Goal: Information Seeking & Learning: Compare options

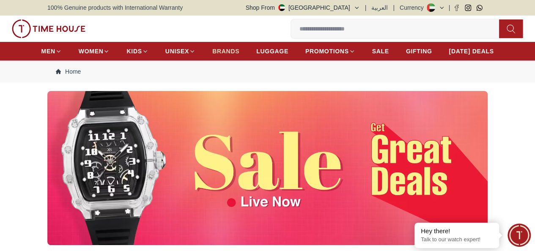
click at [231, 53] on span "BRANDS" at bounding box center [225, 51] width 27 height 8
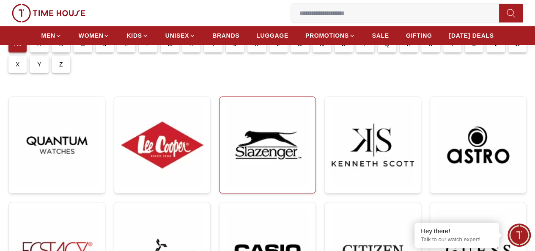
scroll to position [42, 0]
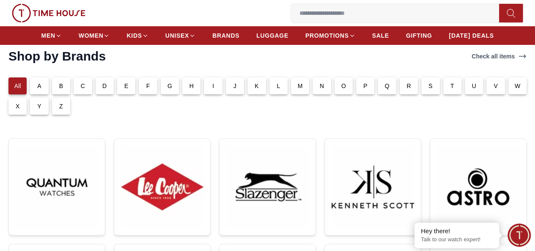
click at [157, 94] on div "F" at bounding box center [148, 85] width 18 height 17
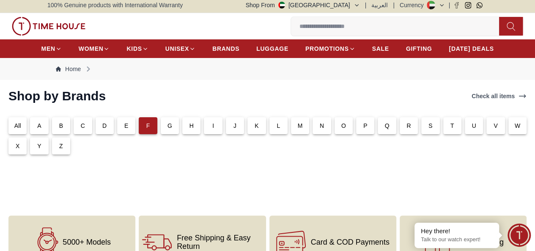
scroll to position [0, 0]
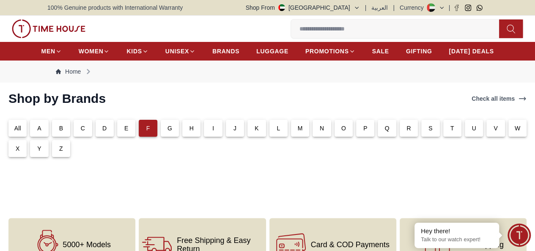
click at [27, 137] on div "All" at bounding box center [17, 128] width 18 height 17
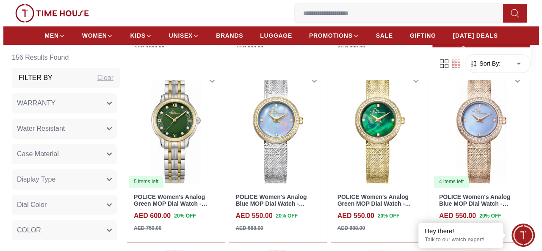
scroll to position [508, 0]
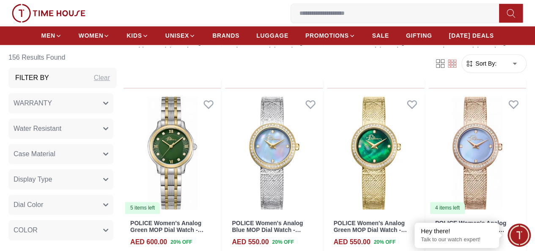
click at [488, 63] on span "Sort By:" at bounding box center [485, 63] width 23 height 8
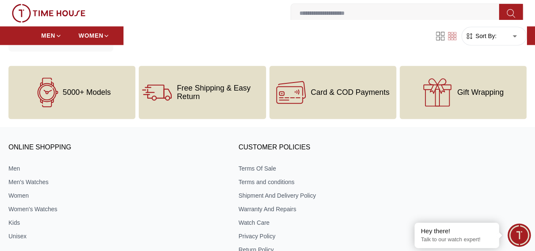
scroll to position [1977, 0]
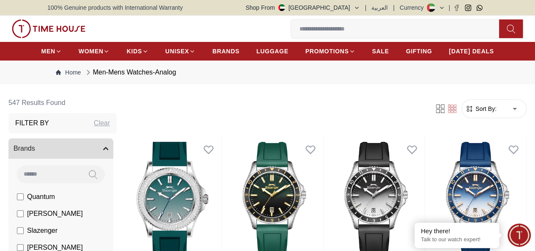
scroll to position [169, 0]
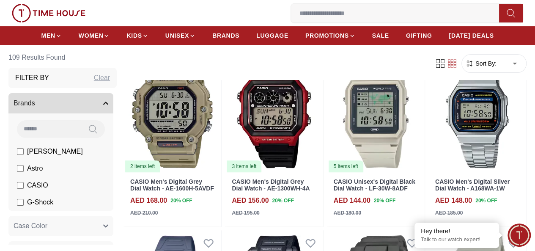
scroll to position [254, 0]
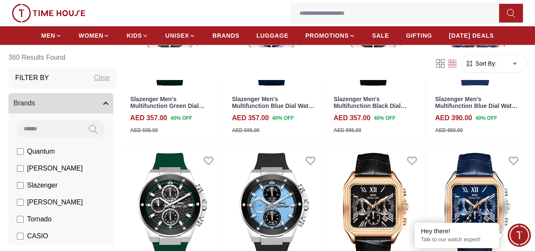
scroll to position [42, 0]
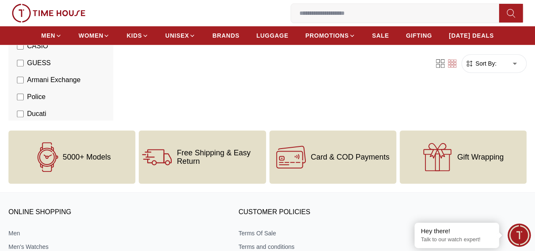
scroll to position [85, 0]
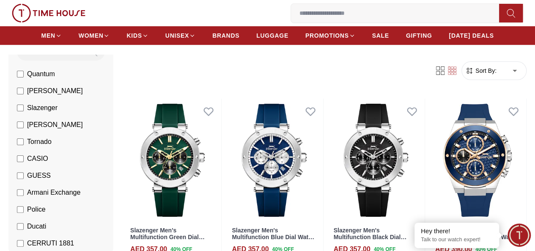
scroll to position [127, 0]
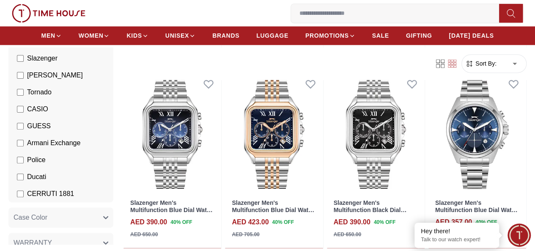
scroll to position [758, 0]
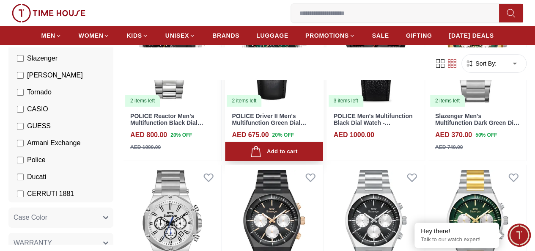
scroll to position [1646, 0]
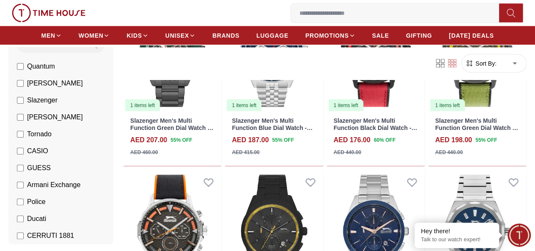
scroll to position [42, 0]
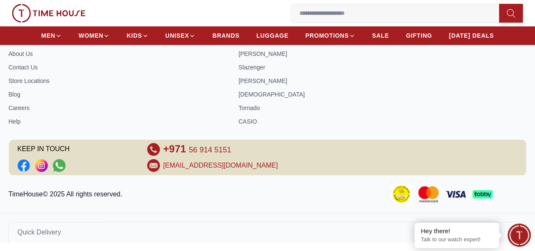
scroll to position [372, 0]
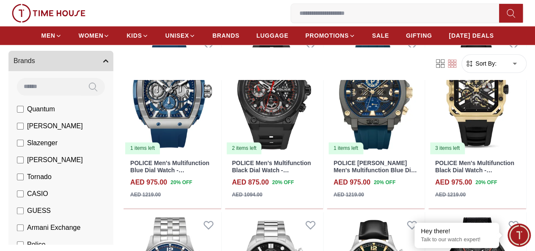
scroll to position [550, 0]
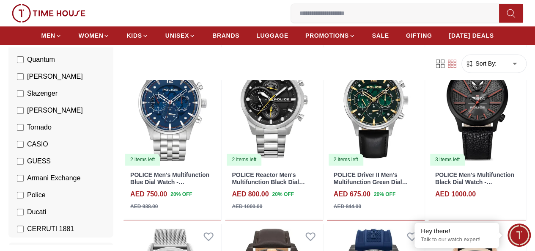
scroll to position [127, 0]
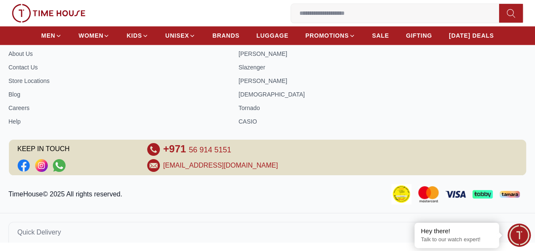
scroll to position [372, 0]
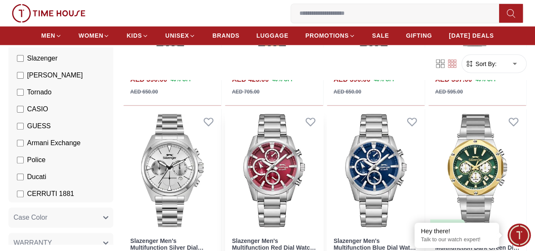
scroll to position [762, 0]
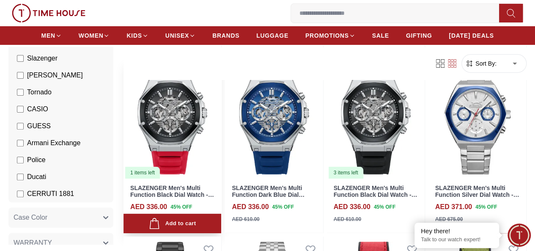
scroll to position [1608, 0]
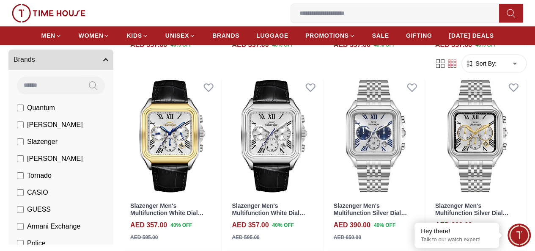
scroll to position [42, 0]
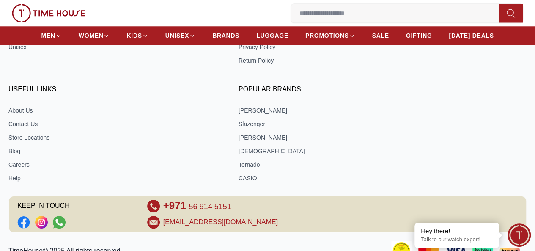
scroll to position [372, 0]
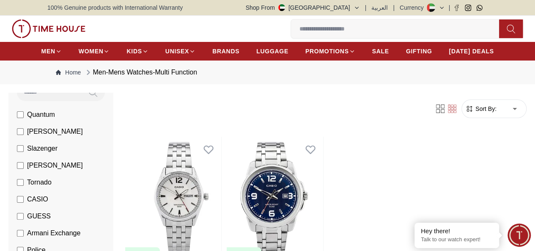
scroll to position [127, 0]
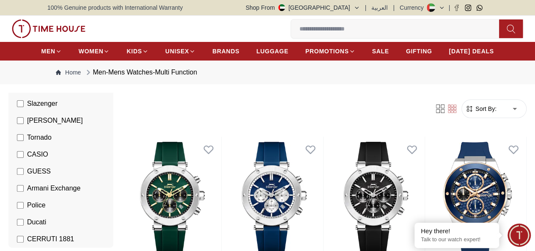
scroll to position [169, 0]
click at [0, 0] on img at bounding box center [0, 0] width 0 height 0
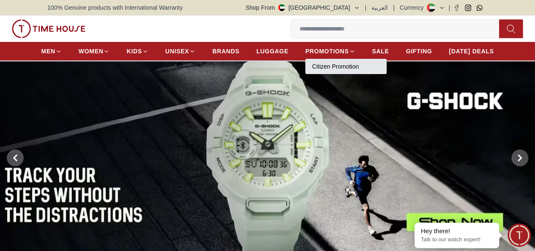
click at [343, 66] on link "Citizen Promotion" at bounding box center [346, 66] width 68 height 8
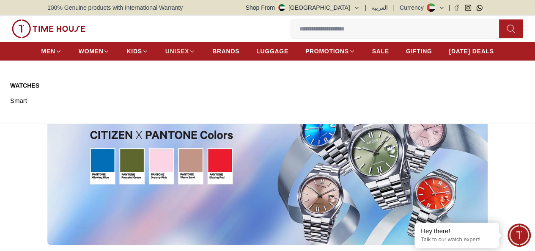
click at [180, 50] on span "UNISEX" at bounding box center [177, 51] width 24 height 8
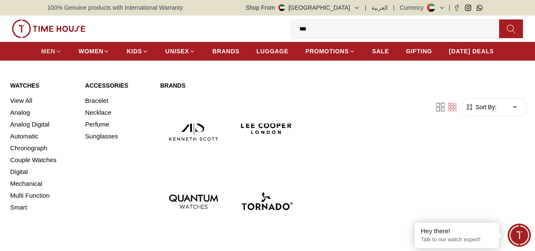
click at [54, 53] on span "MEN" at bounding box center [48, 51] width 14 height 8
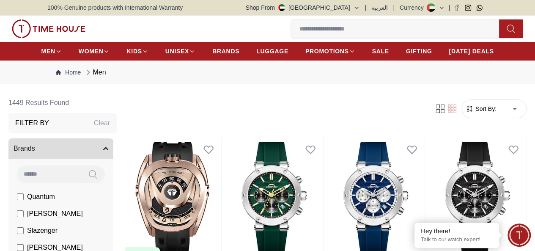
scroll to position [85, 0]
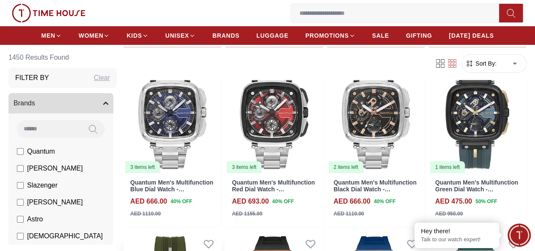
scroll to position [1735, 0]
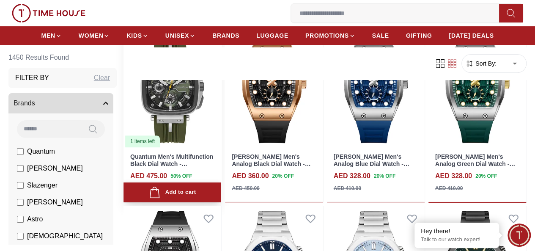
scroll to position [1651, 0]
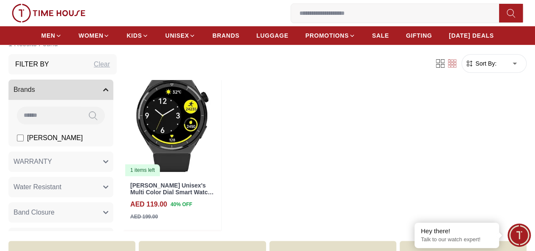
scroll to position [85, 0]
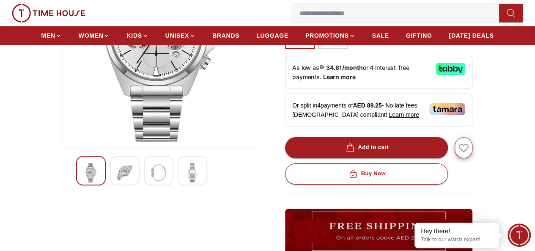
scroll to position [169, 0]
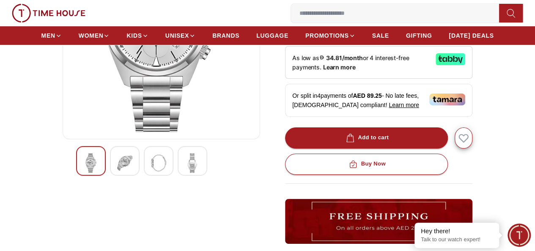
click at [117, 170] on img at bounding box center [124, 162] width 15 height 19
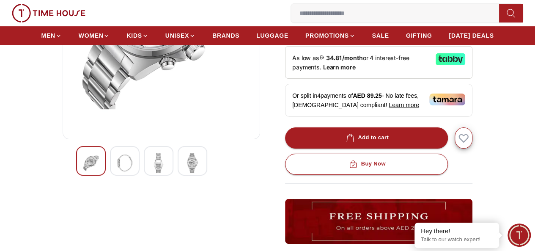
click at [151, 171] on img at bounding box center [158, 162] width 15 height 19
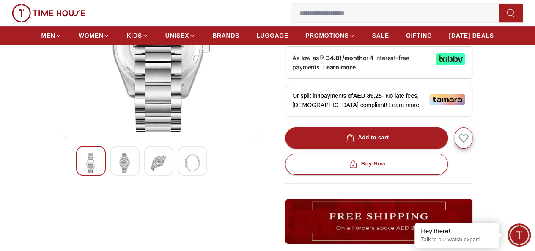
click at [185, 173] on img at bounding box center [192, 162] width 15 height 19
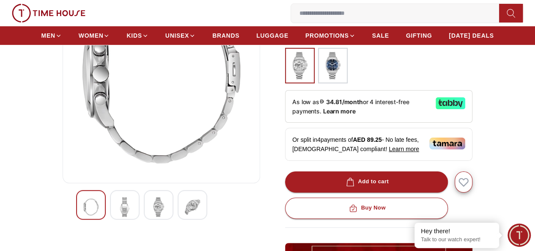
scroll to position [85, 0]
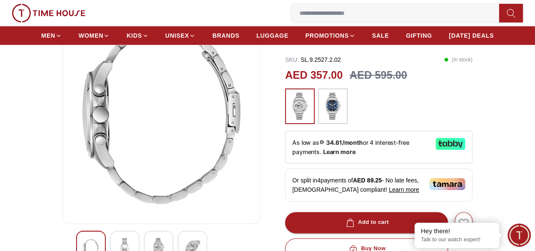
click at [333, 108] on img at bounding box center [333, 106] width 21 height 27
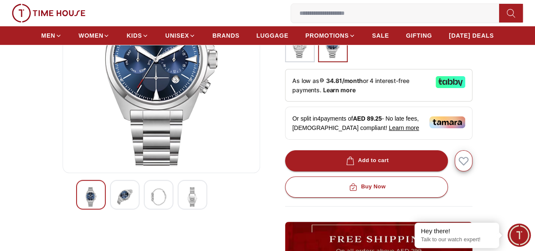
scroll to position [85, 0]
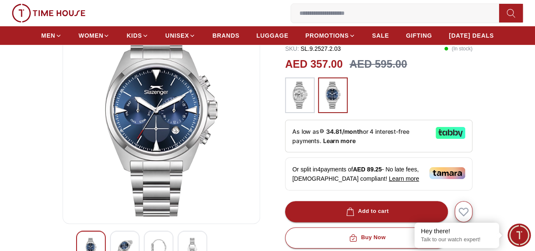
click at [299, 106] on img at bounding box center [299, 95] width 21 height 27
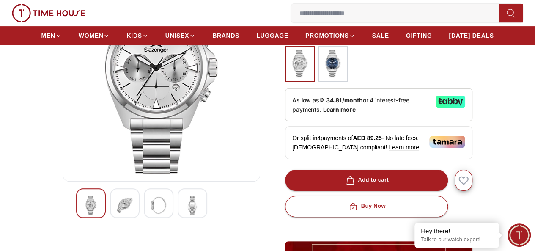
scroll to position [85, 0]
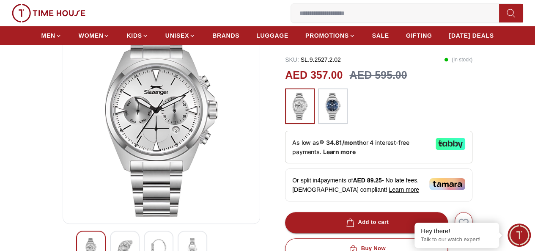
click at [341, 100] on img at bounding box center [333, 106] width 21 height 27
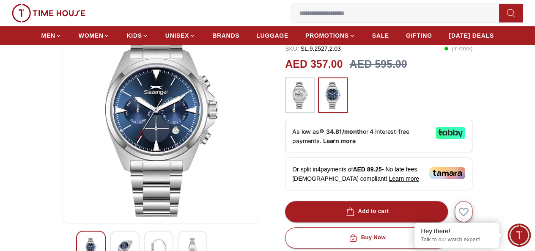
click at [303, 108] on img at bounding box center [299, 95] width 21 height 27
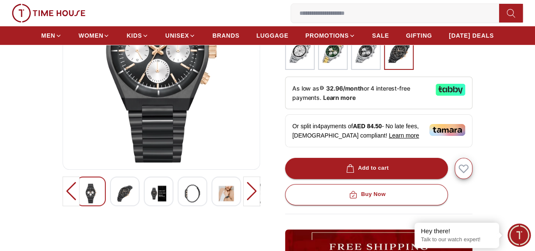
scroll to position [127, 0]
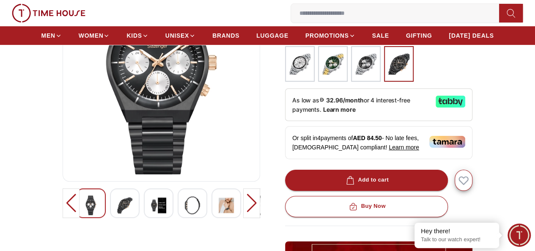
click at [251, 211] on div at bounding box center [251, 203] width 17 height 30
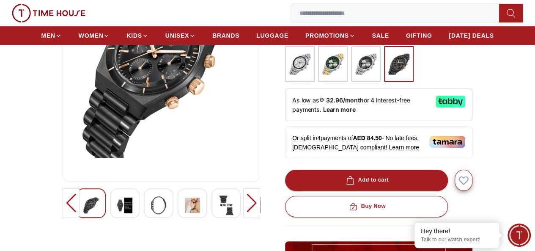
click at [251, 211] on div at bounding box center [251, 203] width 17 height 30
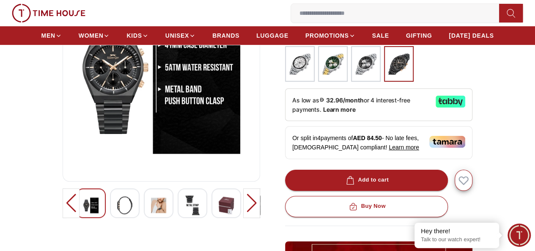
click at [251, 211] on div at bounding box center [251, 203] width 17 height 30
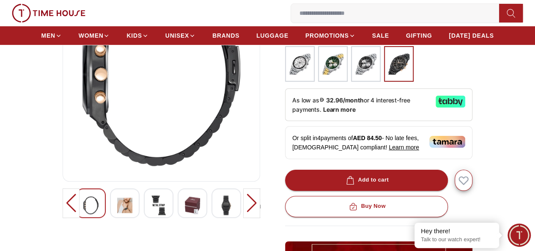
click at [63, 208] on div at bounding box center [71, 203] width 17 height 30
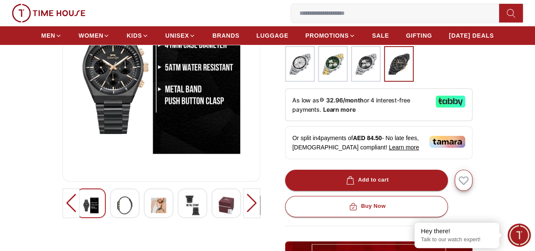
click at [254, 212] on div at bounding box center [251, 203] width 17 height 30
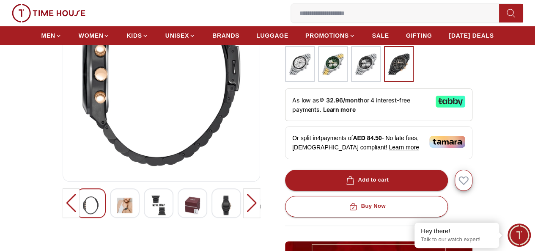
click at [254, 212] on div at bounding box center [251, 203] width 17 height 30
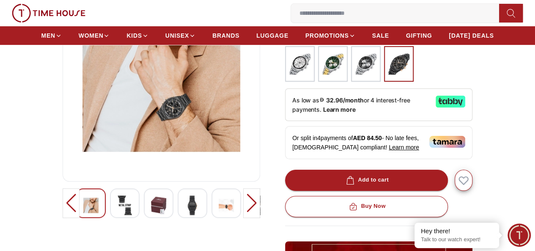
click at [254, 212] on div at bounding box center [251, 203] width 17 height 30
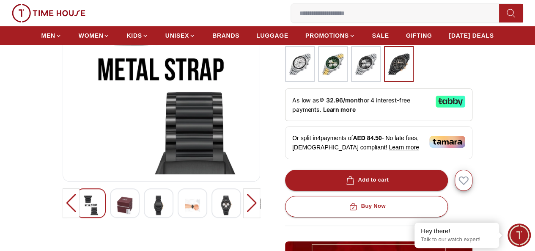
click at [254, 212] on div at bounding box center [251, 203] width 17 height 30
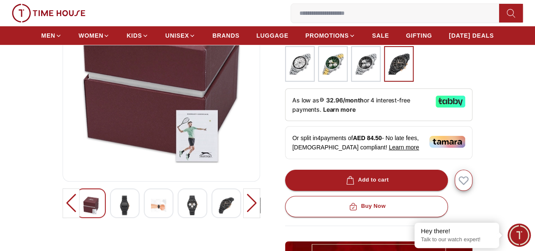
click at [254, 212] on div at bounding box center [251, 203] width 17 height 30
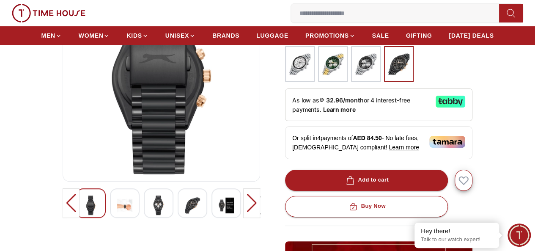
click at [254, 212] on div at bounding box center [251, 203] width 17 height 30
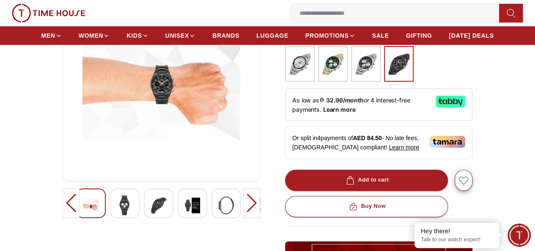
click at [254, 212] on div at bounding box center [251, 203] width 17 height 30
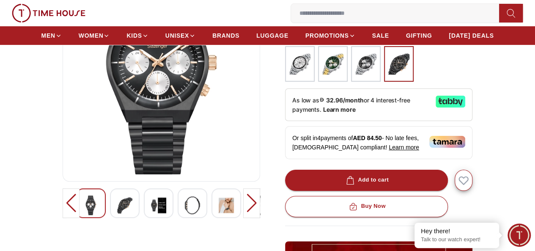
click at [254, 212] on div at bounding box center [251, 203] width 17 height 30
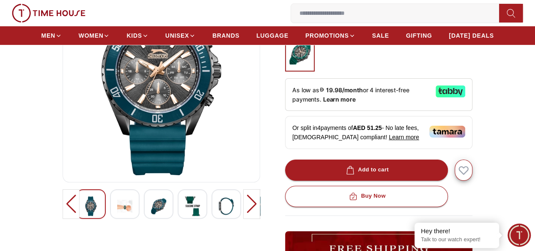
scroll to position [169, 0]
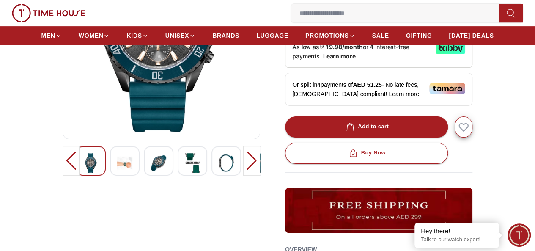
click at [110, 175] on div at bounding box center [125, 161] width 30 height 30
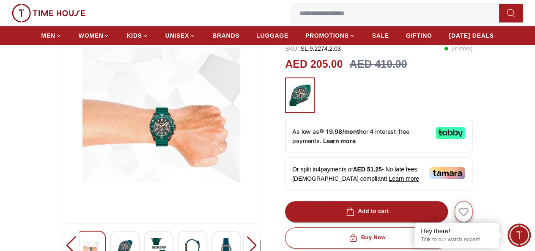
scroll to position [127, 0]
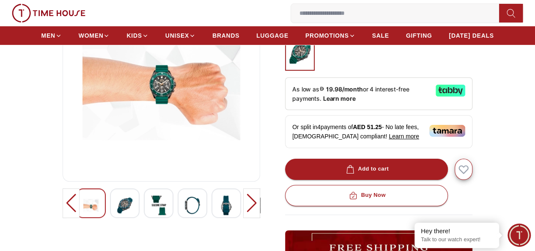
click at [254, 213] on div at bounding box center [251, 203] width 17 height 30
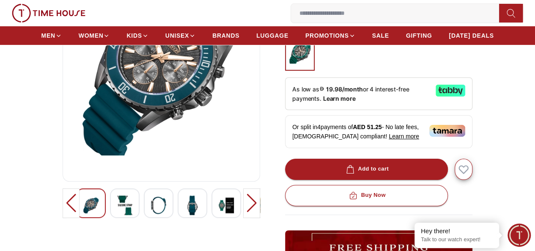
click at [251, 211] on div at bounding box center [251, 203] width 17 height 30
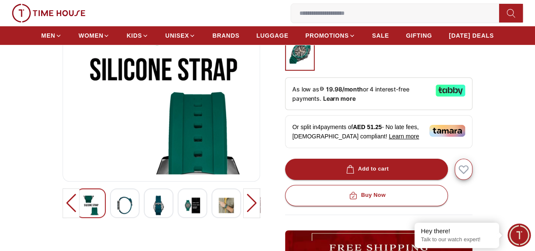
click at [251, 211] on div at bounding box center [251, 203] width 17 height 30
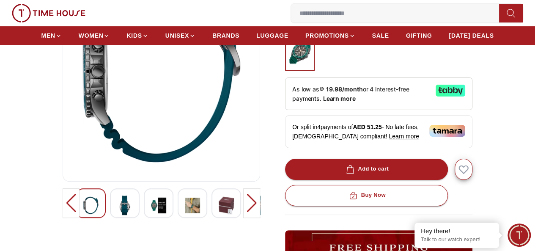
click at [251, 211] on div at bounding box center [251, 203] width 17 height 30
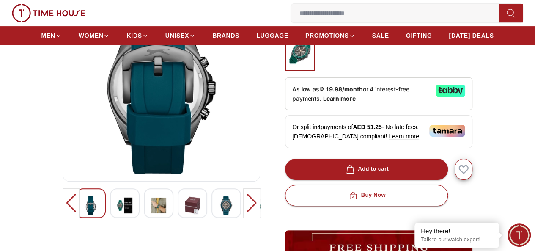
click at [251, 211] on div at bounding box center [251, 203] width 17 height 30
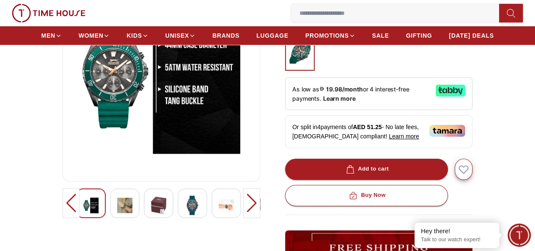
click at [251, 209] on div at bounding box center [251, 203] width 17 height 30
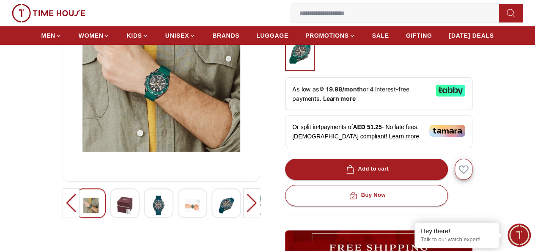
click at [251, 209] on div at bounding box center [251, 203] width 17 height 30
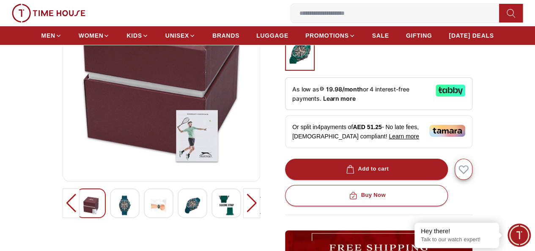
click at [251, 209] on div at bounding box center [251, 203] width 17 height 30
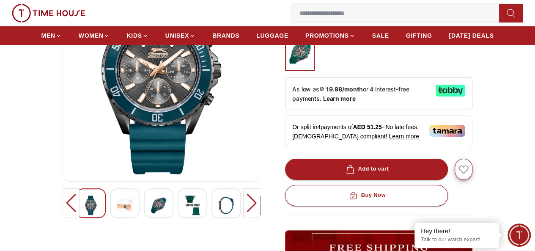
click at [63, 212] on div at bounding box center [71, 203] width 17 height 30
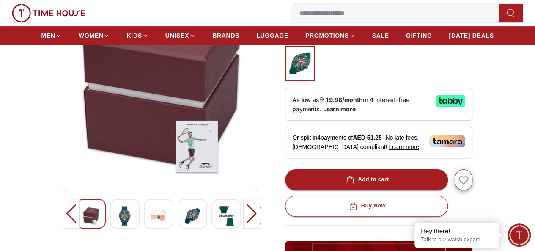
scroll to position [169, 0]
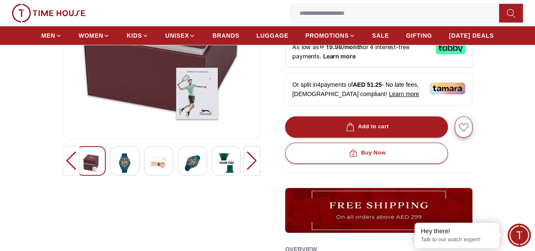
click at [254, 172] on div at bounding box center [251, 161] width 17 height 30
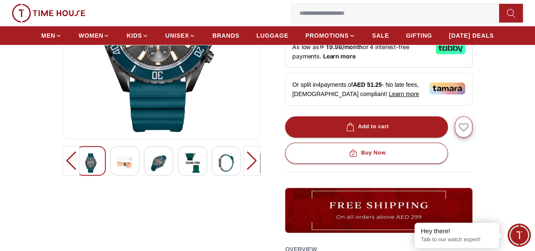
click at [253, 174] on div at bounding box center [251, 161] width 17 height 30
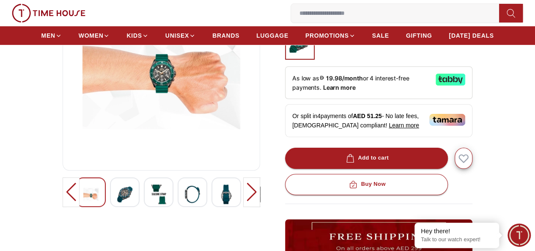
scroll to position [127, 0]
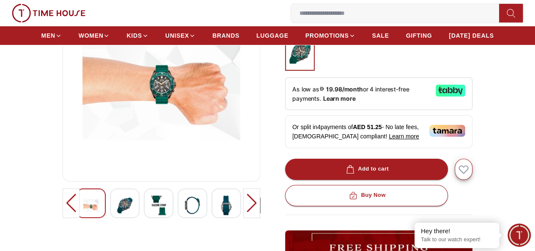
click at [254, 212] on div at bounding box center [251, 203] width 17 height 30
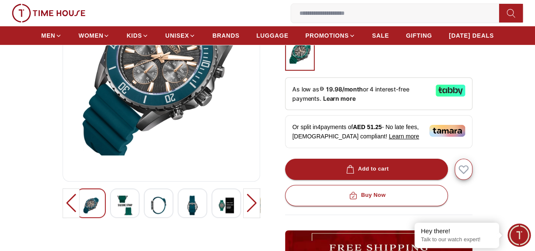
click at [254, 212] on div at bounding box center [251, 203] width 17 height 30
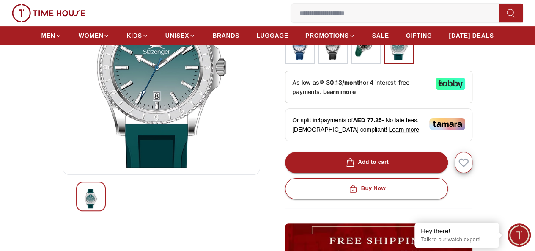
scroll to position [85, 0]
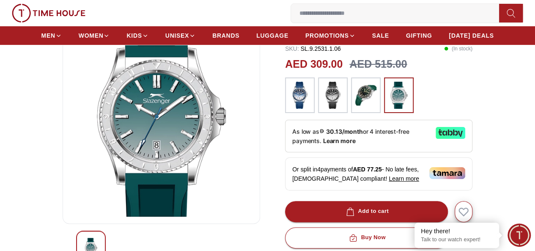
click at [328, 105] on img at bounding box center [333, 95] width 21 height 27
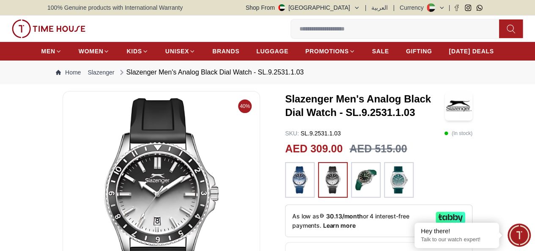
click at [362, 193] on img at bounding box center [366, 179] width 21 height 27
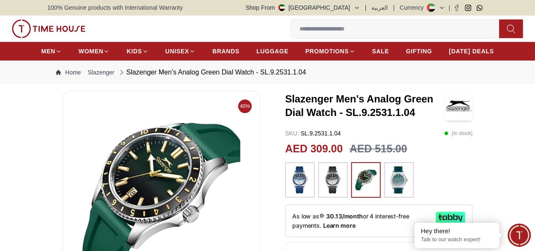
click at [399, 188] on img at bounding box center [399, 179] width 21 height 27
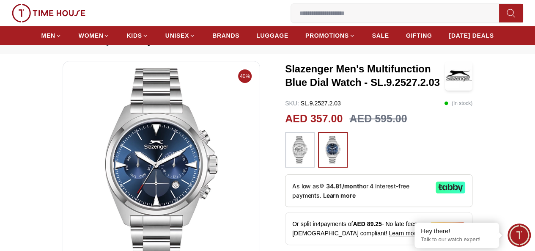
scroll to position [42, 0]
